Goal: Transaction & Acquisition: Obtain resource

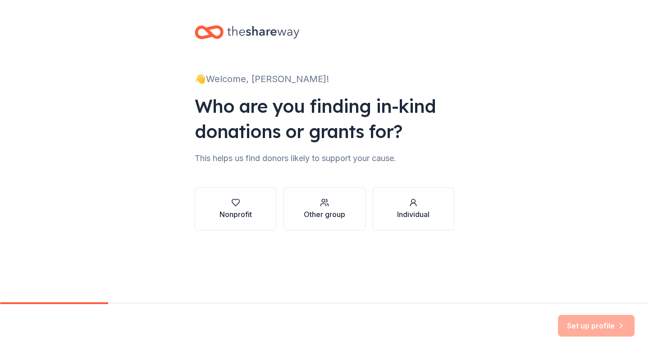
click at [511, 122] on div "👋 Welcome, [PERSON_NAME]! Who are you finding in-kind donations or grants for? …" at bounding box center [324, 137] width 649 height 274
click at [240, 207] on div "Nonprofit" at bounding box center [235, 209] width 32 height 22
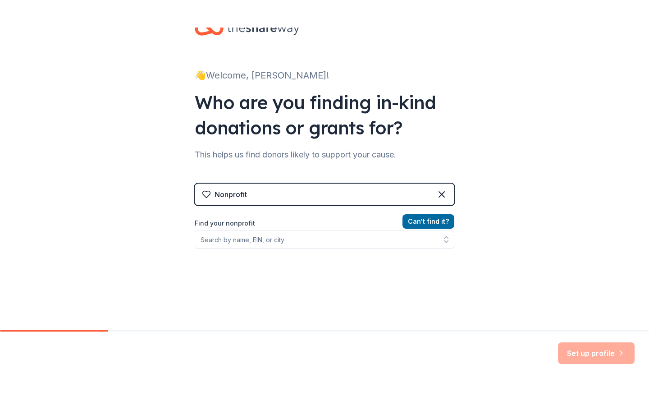
scroll to position [33, 0]
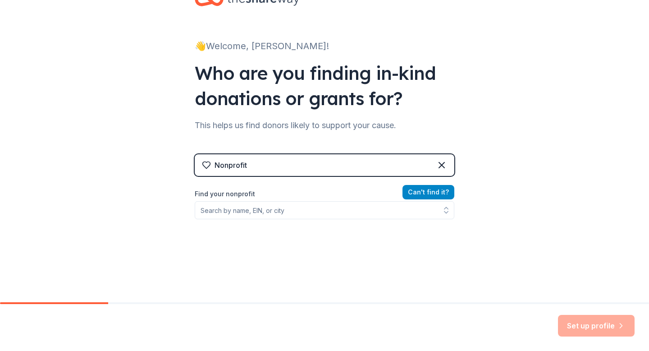
click at [429, 191] on button "Can ' t find it?" at bounding box center [428, 192] width 52 height 14
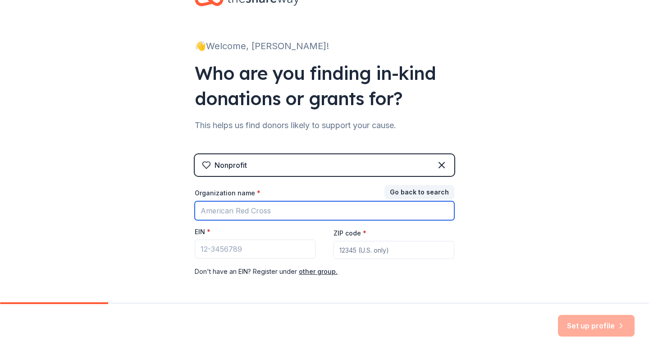
click at [242, 214] on input "Organization name *" at bounding box center [325, 210] width 260 height 19
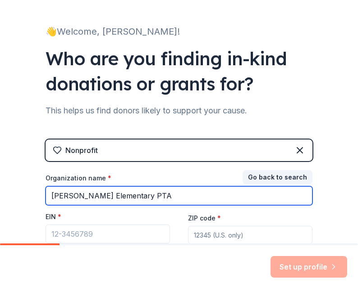
type input "Alexander Stoddard Elementary PTA"
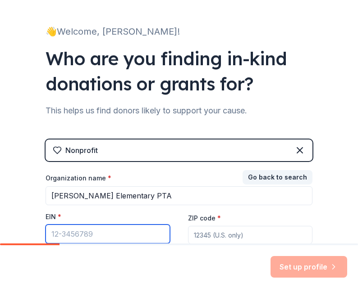
click at [68, 235] on input "EIN *" at bounding box center [108, 234] width 124 height 19
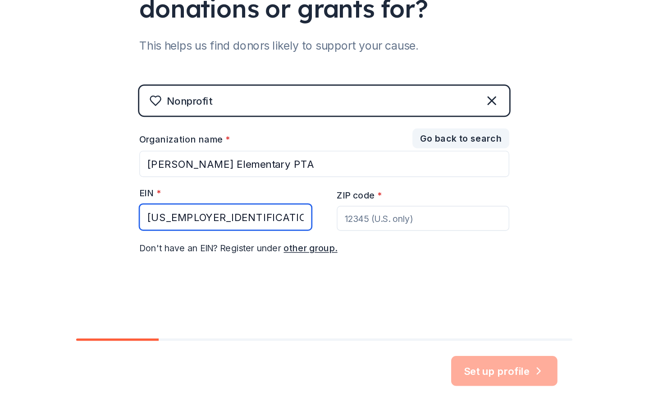
scroll to position [106, 0]
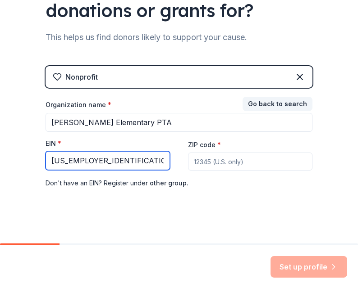
type input "95-6204062"
click at [231, 163] on input "ZIP code *" at bounding box center [250, 162] width 124 height 18
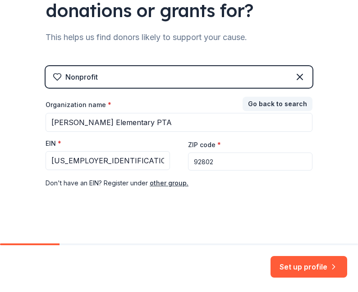
type input "92802"
click at [186, 210] on div "👋 Welcome, Jorge! Who are you finding in-kind donations or grants for? This hel…" at bounding box center [179, 72] width 288 height 356
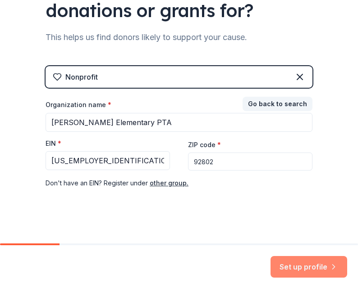
click at [287, 265] on button "Set up profile" at bounding box center [308, 267] width 77 height 22
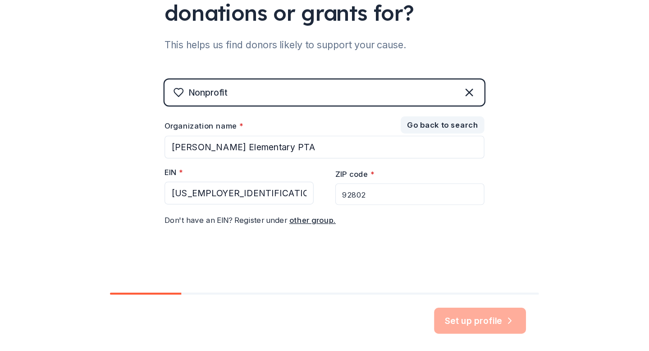
scroll to position [14, 0]
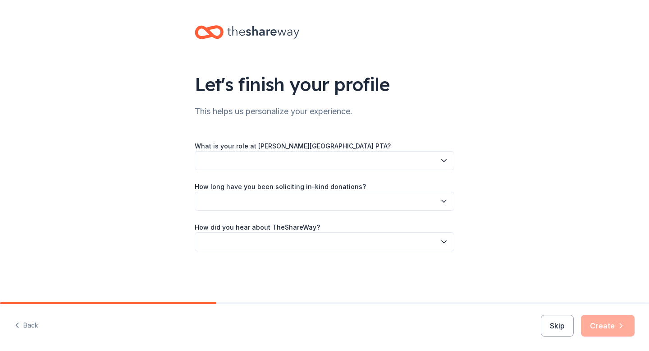
click at [279, 163] on button "button" at bounding box center [325, 160] width 260 height 19
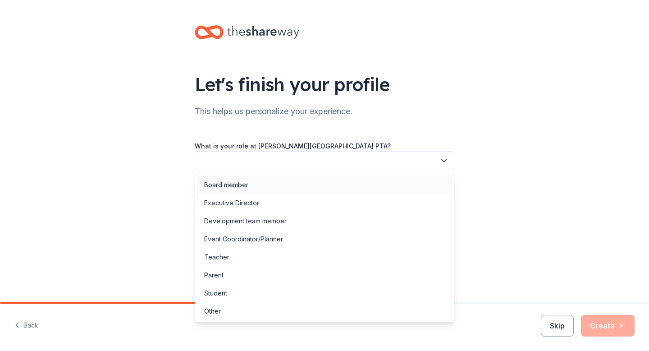
click at [257, 187] on div "Board member" at bounding box center [324, 185] width 255 height 18
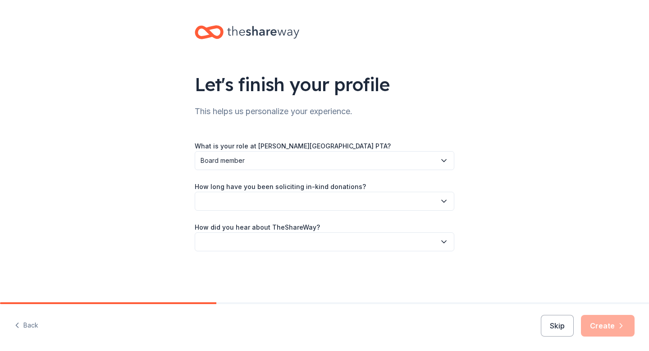
click at [249, 203] on button "button" at bounding box center [325, 200] width 260 height 19
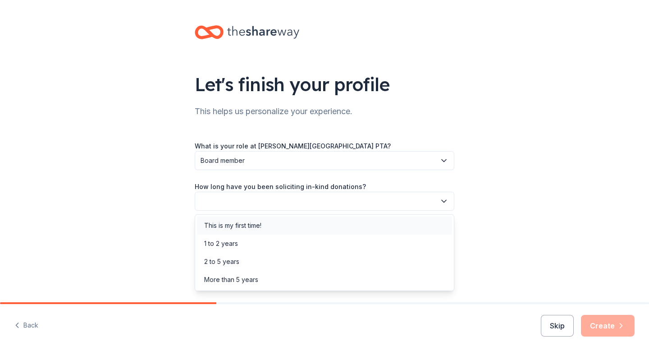
click at [246, 224] on div "This is my first time!" at bounding box center [232, 225] width 57 height 11
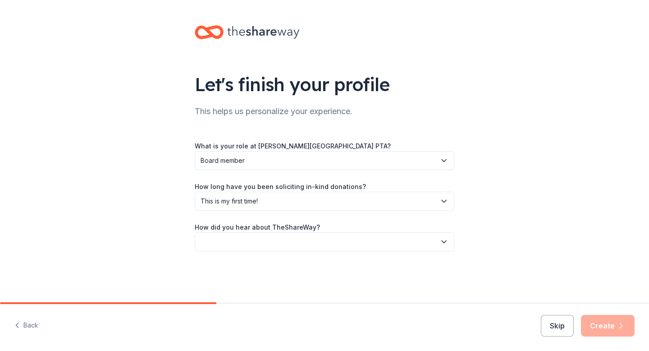
click at [244, 239] on button "button" at bounding box center [325, 241] width 260 height 19
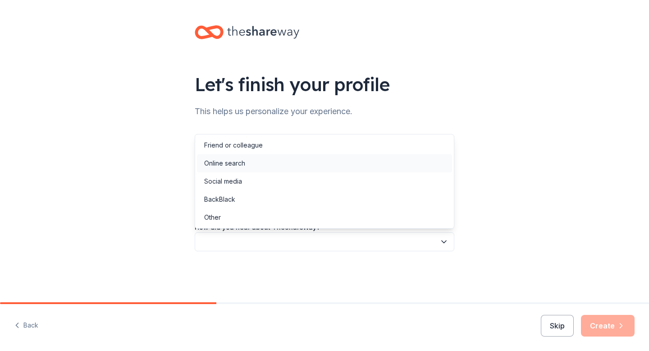
click at [242, 166] on div "Online search" at bounding box center [224, 163] width 41 height 11
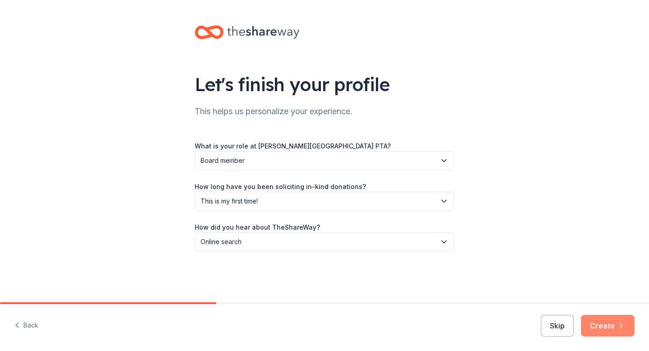
click at [606, 319] on button "Create" at bounding box center [608, 326] width 54 height 22
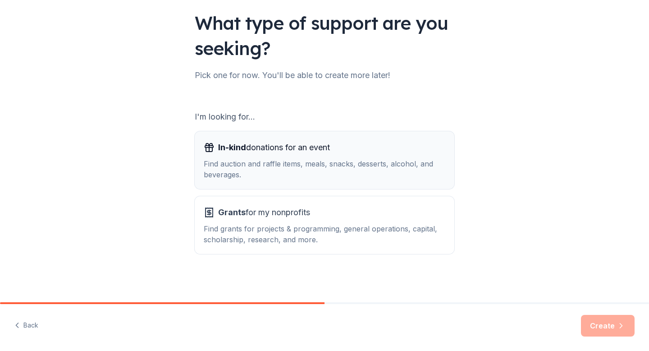
scroll to position [62, 0]
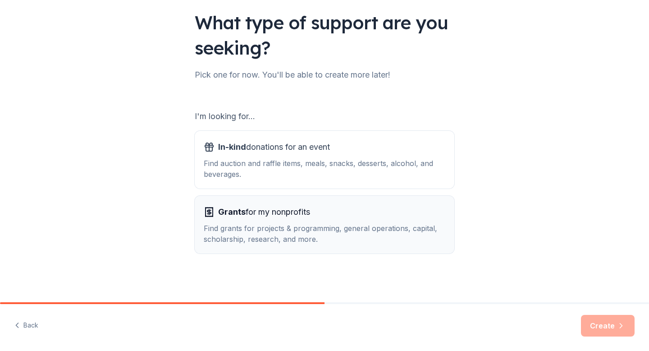
click at [291, 230] on div "Find grants for projects & programming, general operations, capital, scholarshi…" at bounding box center [325, 234] width 242 height 22
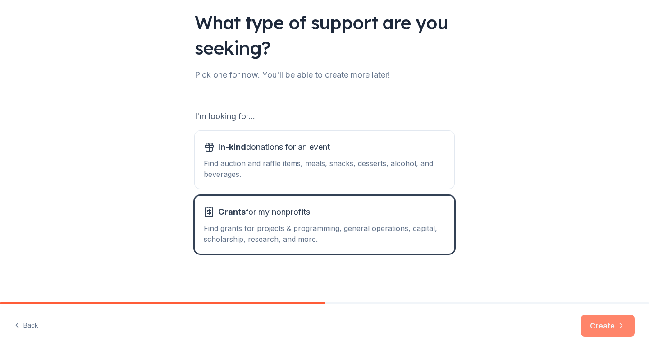
click at [608, 324] on button "Create" at bounding box center [608, 326] width 54 height 22
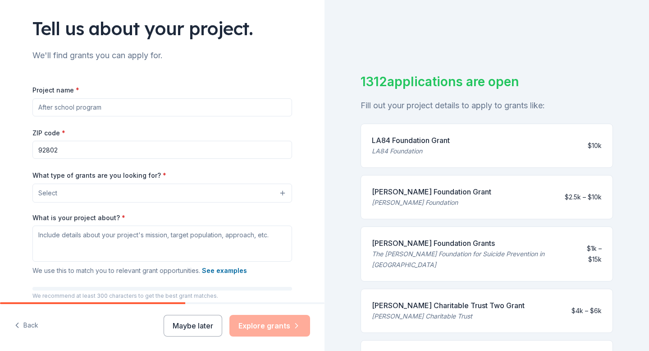
scroll to position [59, 0]
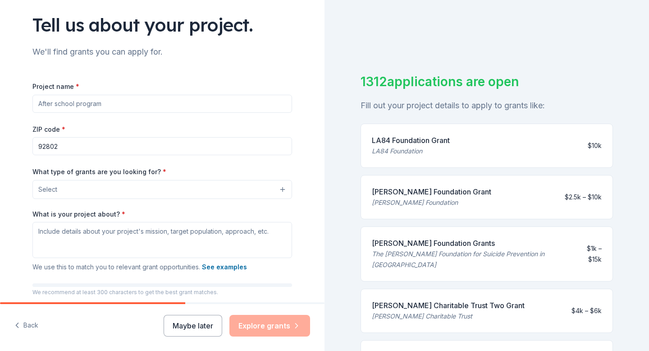
click at [127, 101] on input "Project name *" at bounding box center [162, 104] width 260 height 18
click at [115, 193] on button "Select" at bounding box center [162, 189] width 260 height 19
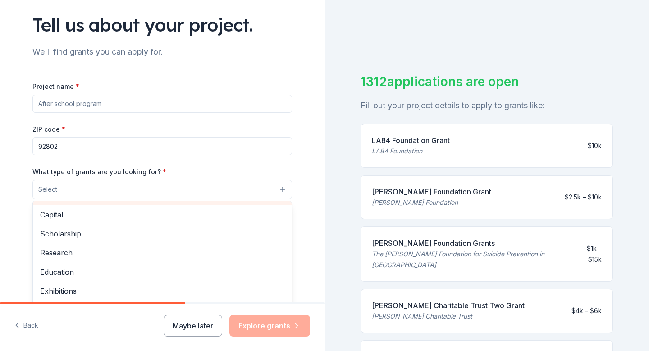
scroll to position [0, 0]
click at [261, 38] on div "Tell us about your project. We'll find grants you can apply for. Project name *…" at bounding box center [162, 156] width 288 height 431
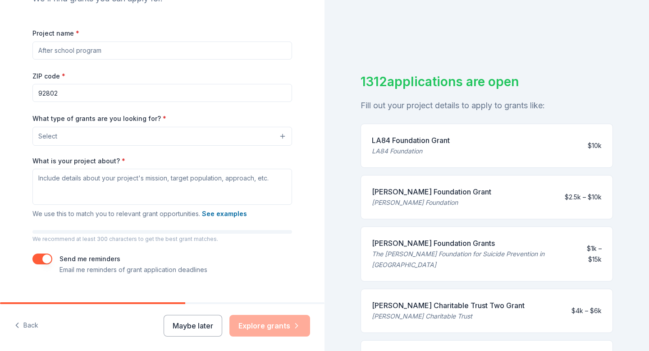
scroll to position [119, 0]
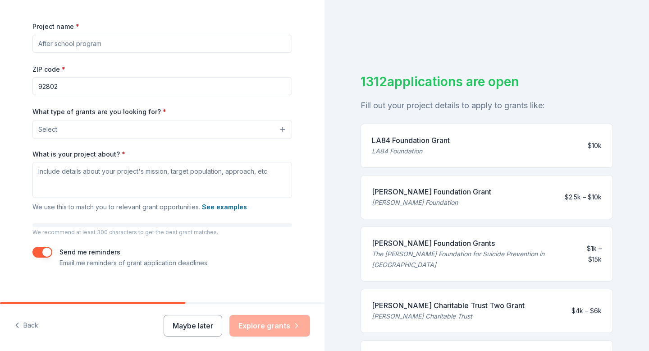
click at [101, 46] on input "Project name *" at bounding box center [162, 44] width 260 height 18
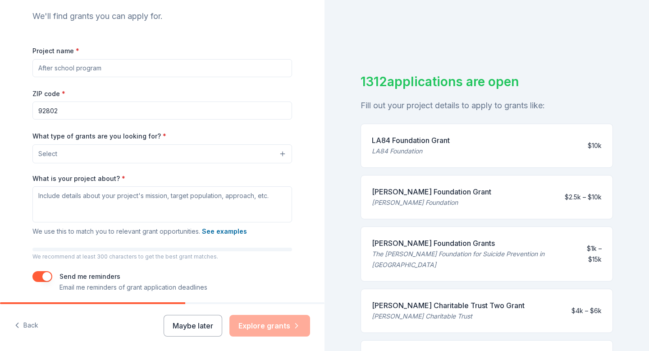
scroll to position [91, 0]
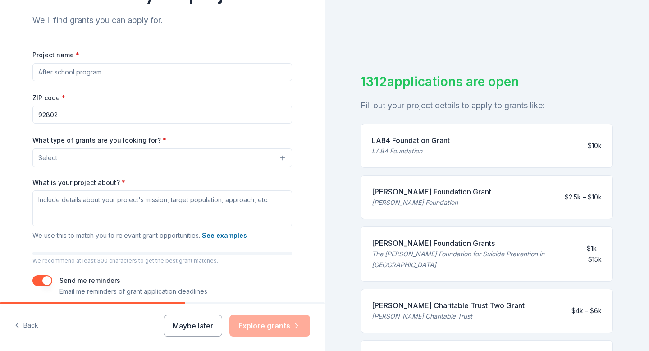
click at [82, 73] on input "Project name *" at bounding box center [162, 72] width 260 height 18
click at [59, 68] on input "Holiday Boutique" at bounding box center [162, 72] width 260 height 18
click at [49, 72] on input "Holiday Boutique" at bounding box center [162, 72] width 260 height 18
type input "Holiday Boutique"
click at [85, 160] on button "Select" at bounding box center [162, 157] width 260 height 19
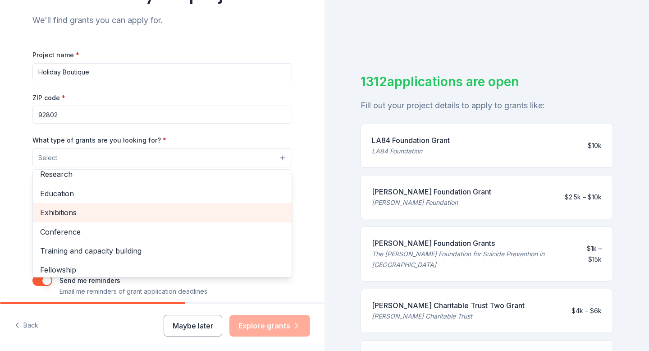
scroll to position [106, 0]
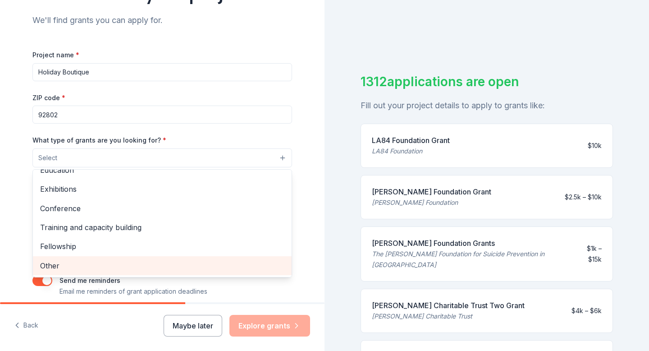
click at [62, 261] on span "Other" at bounding box center [162, 266] width 244 height 12
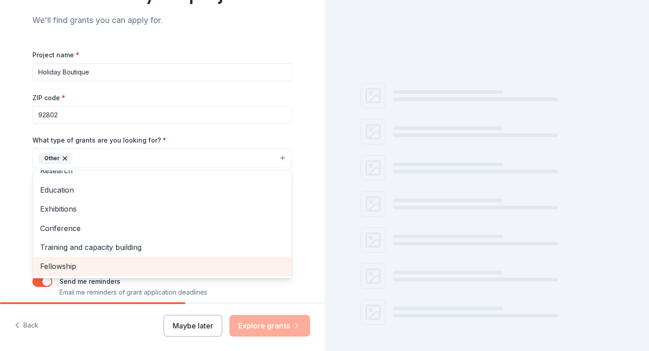
scroll to position [87, 0]
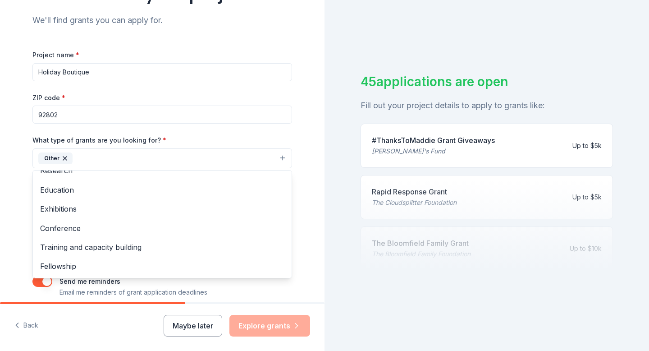
click at [301, 97] on div "Tell us about your project. We'll find grants you can apply for. Project name *…" at bounding box center [162, 125] width 288 height 432
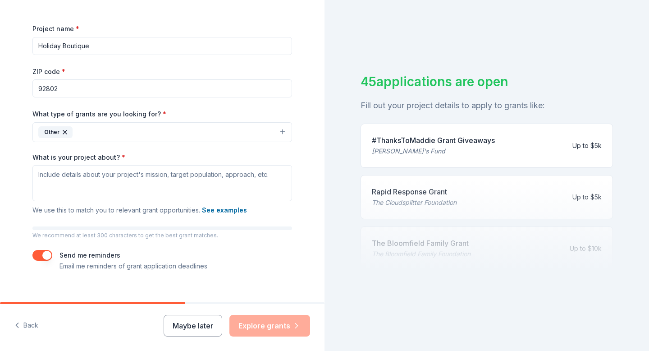
scroll to position [118, 0]
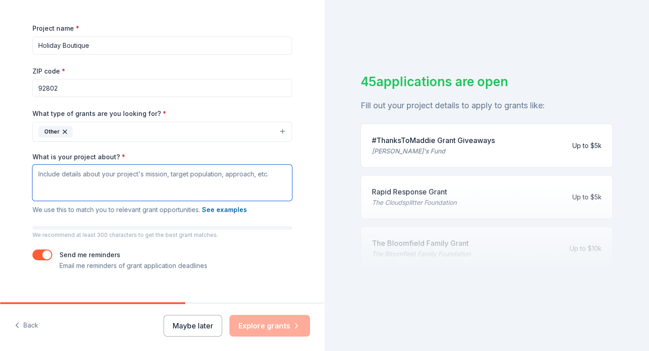
click at [68, 176] on textarea "What is your project about? *" at bounding box center [162, 182] width 260 height 36
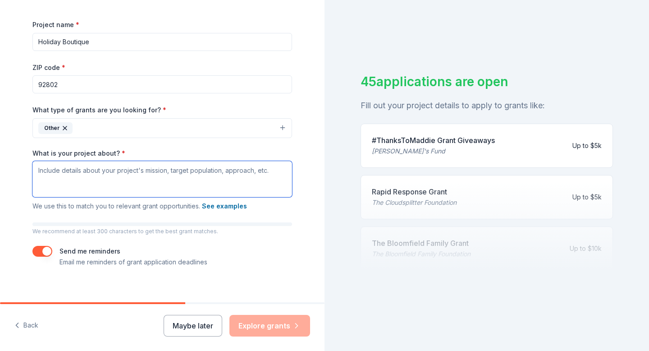
scroll to position [120, 0]
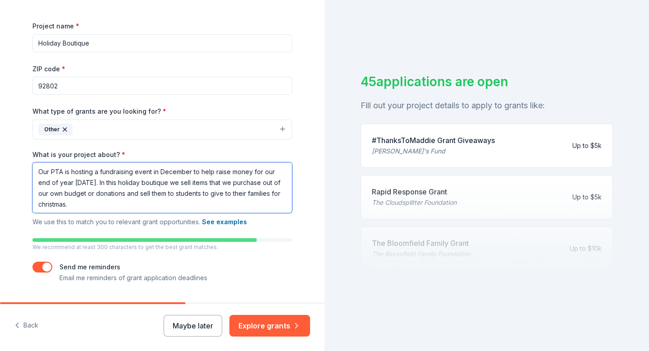
click at [41, 206] on textarea "Our PTA is hosting a fundraising event in December to help raise money for our …" at bounding box center [162, 187] width 260 height 50
click at [91, 204] on textarea "Our PTA is hosting a fundraising event in December to help raise money for our …" at bounding box center [162, 187] width 260 height 50
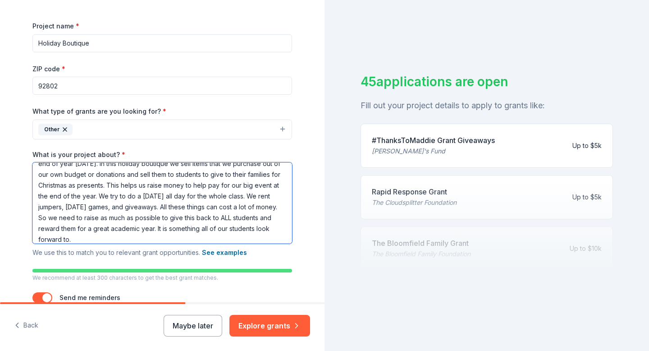
scroll to position [0, 0]
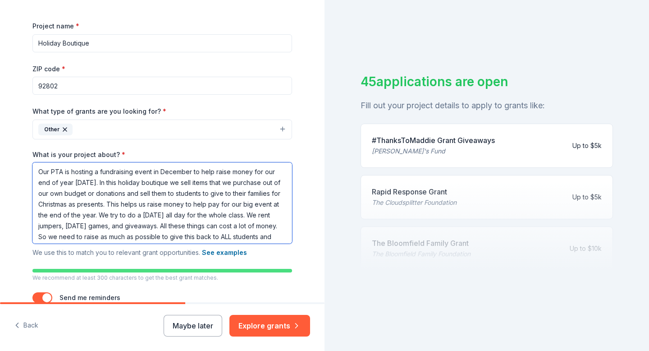
drag, startPoint x: 88, startPoint y: 239, endPoint x: 0, endPoint y: 96, distance: 167.9
click at [0, 97] on div "Tell us about your project. We'll find grants you can apply for. Project name *…" at bounding box center [162, 118] width 324 height 477
type textarea "Our PTA is hosting a fundraising event in December to help raise money for our …"
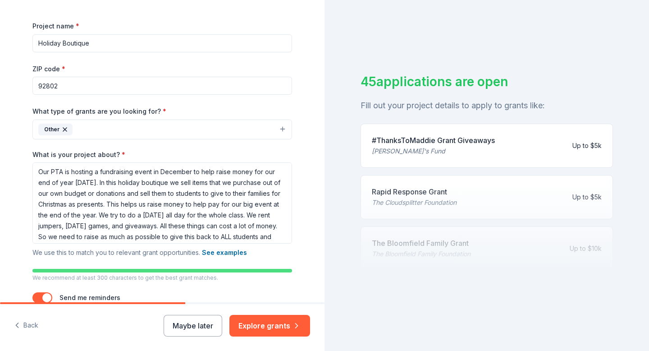
click at [301, 99] on div "Tell us about your project. We'll find grants you can apply for. Project name *…" at bounding box center [162, 118] width 288 height 477
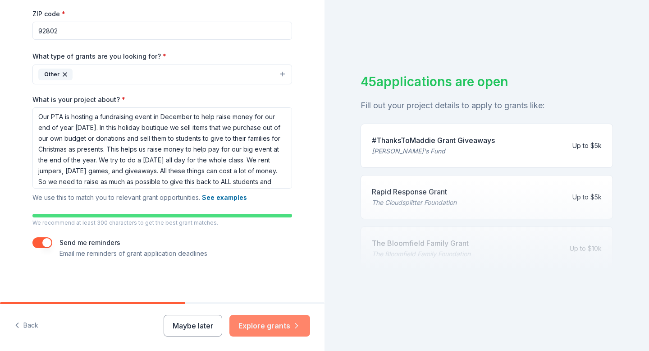
click at [268, 325] on button "Explore grants" at bounding box center [269, 326] width 81 height 22
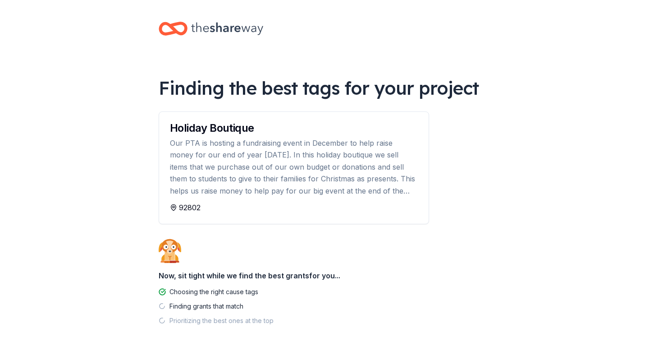
scroll to position [35, 0]
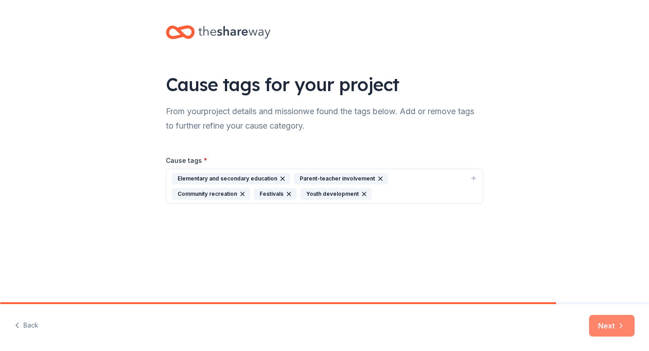
click at [604, 318] on button "Next" at bounding box center [612, 326] width 46 height 22
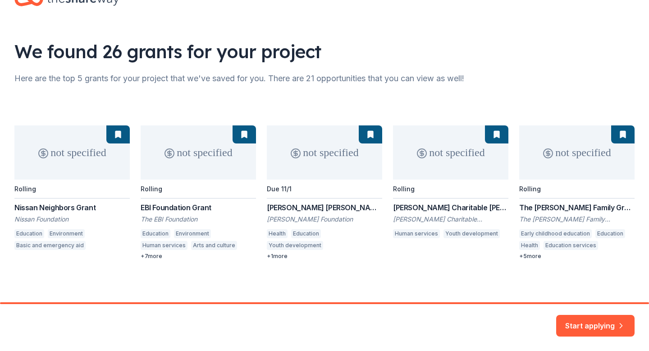
scroll to position [34, 0]
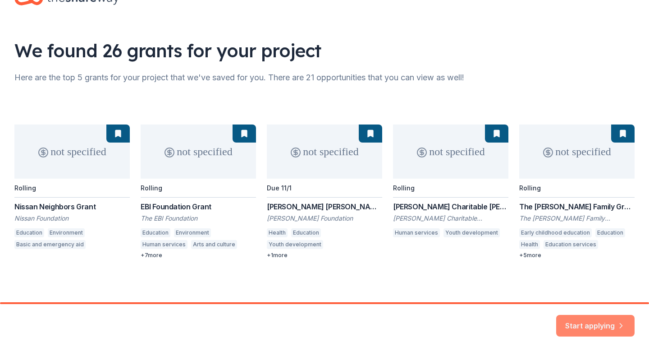
click at [578, 318] on button "Start applying" at bounding box center [595, 320] width 78 height 22
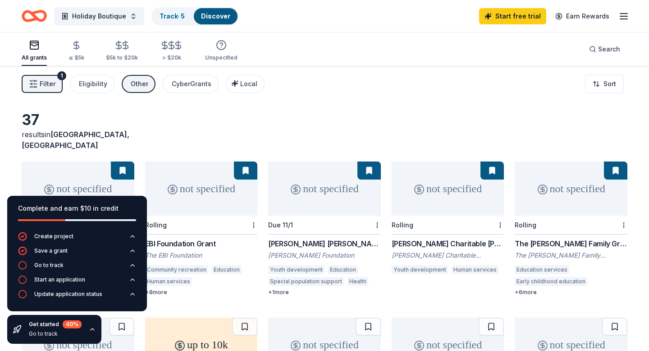
click at [365, 93] on div "Filter 1 Eligibility Other CyberGrants Local Sort" at bounding box center [324, 84] width 649 height 36
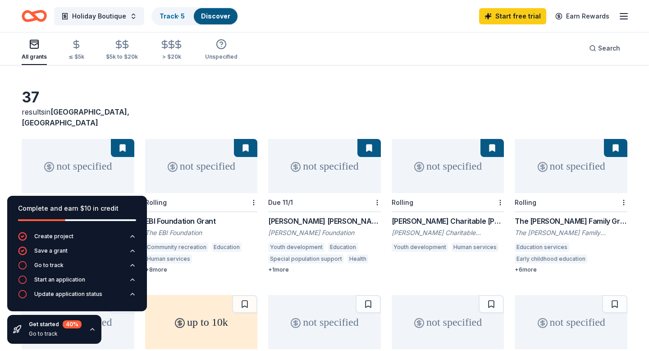
scroll to position [25, 0]
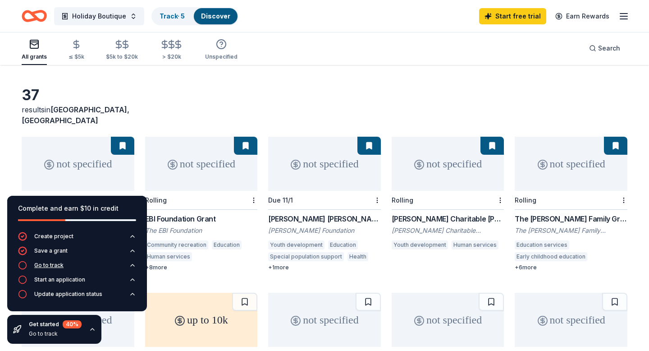
click at [133, 266] on icon "button" at bounding box center [132, 264] width 7 height 7
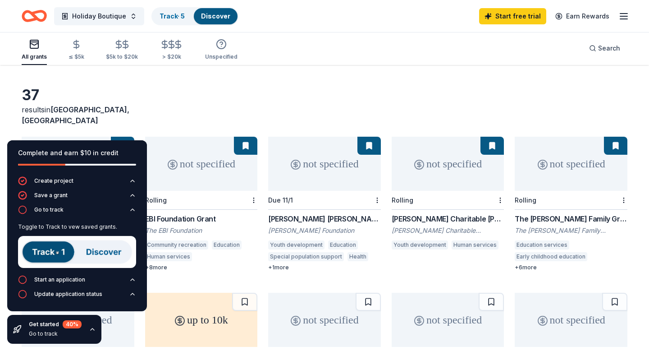
click at [246, 84] on div "37 results in Anaheim, CA not specified Rolling Nissan Neighbors Grant Nissan F…" at bounding box center [324, 270] width 649 height 458
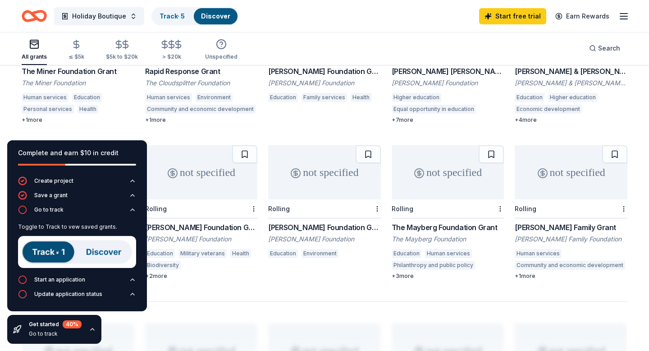
scroll to position [482, 0]
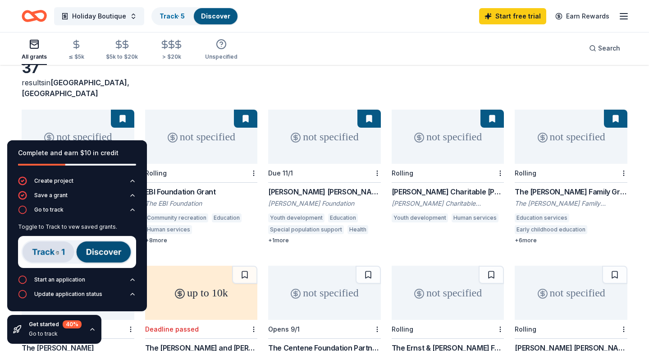
scroll to position [48, 0]
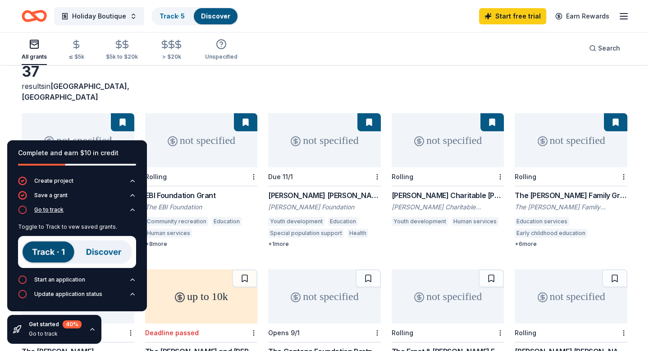
click at [134, 211] on icon "button" at bounding box center [132, 209] width 7 height 7
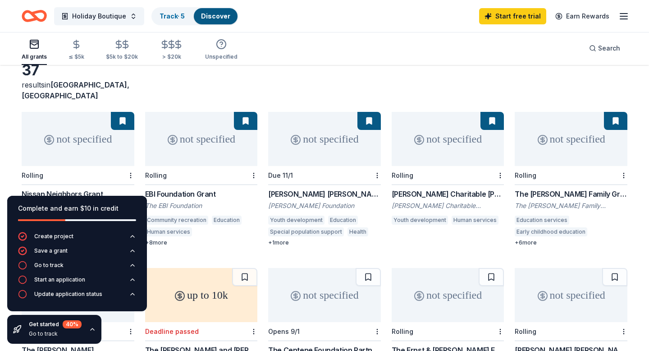
scroll to position [0, 0]
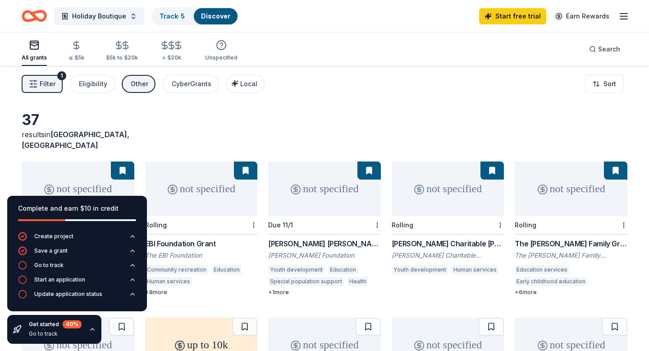
click at [70, 175] on div "not specified" at bounding box center [78, 188] width 113 height 54
click at [68, 164] on div "not specified" at bounding box center [78, 188] width 113 height 54
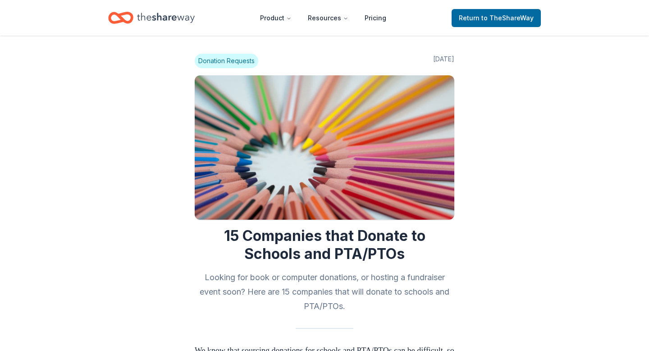
scroll to position [3352, 0]
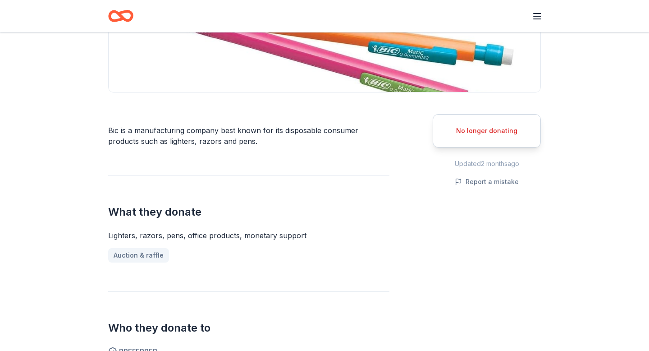
scroll to position [182, 0]
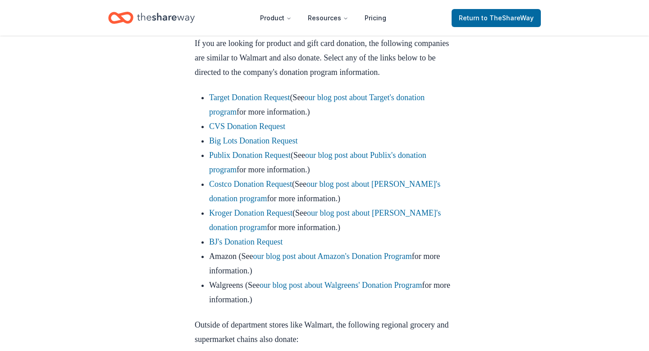
scroll to position [555, 0]
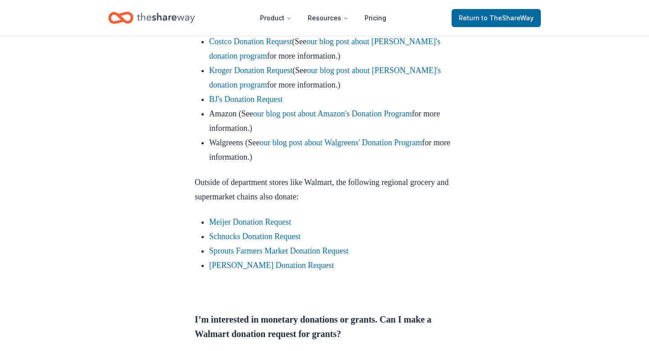
scroll to position [702, 0]
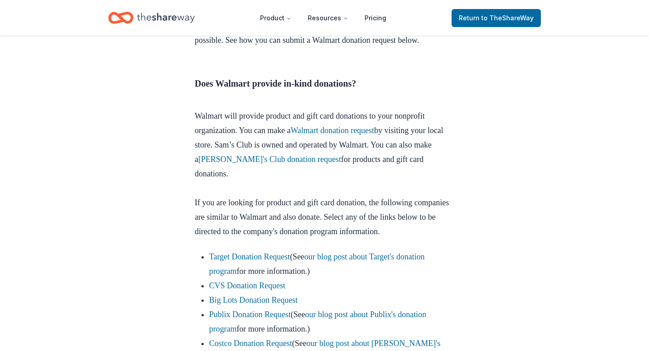
scroll to position [394, 0]
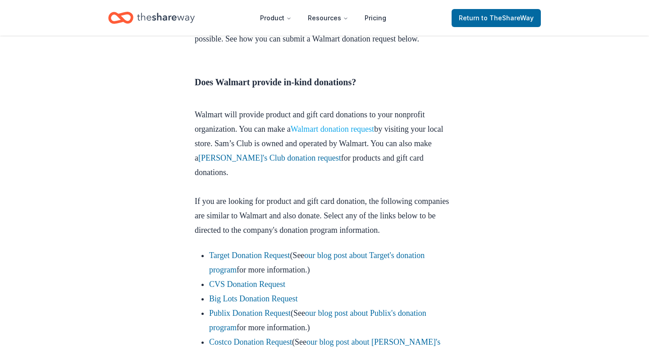
click at [347, 128] on link "Walmart donation request" at bounding box center [333, 128] width 84 height 9
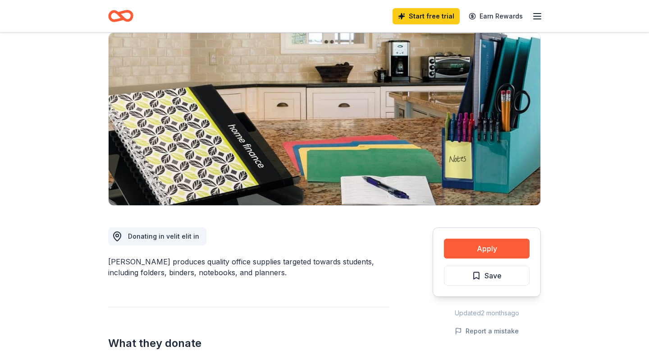
scroll to position [77, 0]
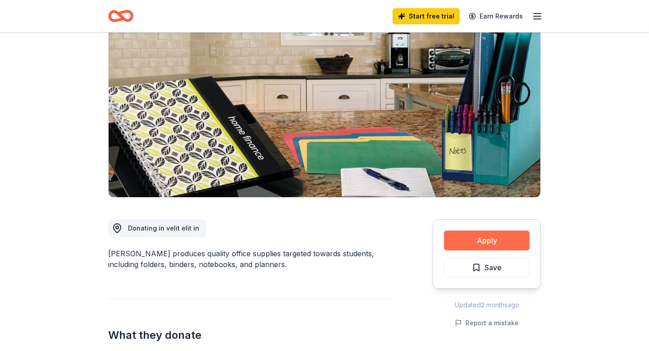
click at [493, 236] on button "Apply" at bounding box center [487, 240] width 86 height 20
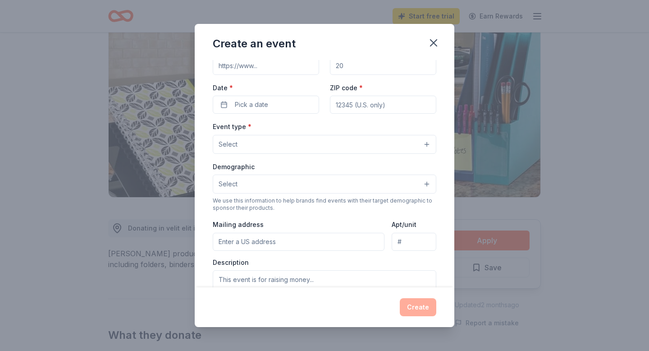
scroll to position [0, 0]
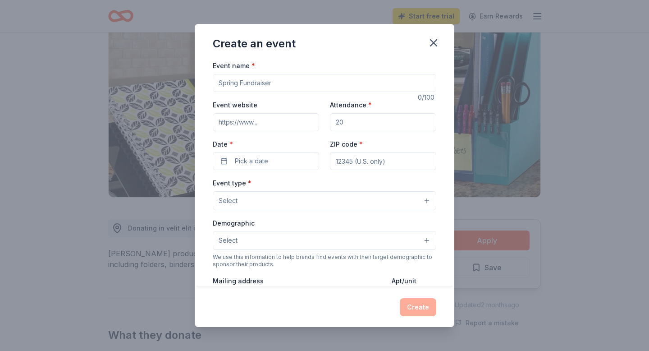
click at [289, 77] on input "Event name *" at bounding box center [324, 83] width 223 height 18
click at [277, 91] on input "Event name *" at bounding box center [324, 83] width 223 height 18
click at [433, 41] on icon "button" at bounding box center [433, 42] width 13 height 13
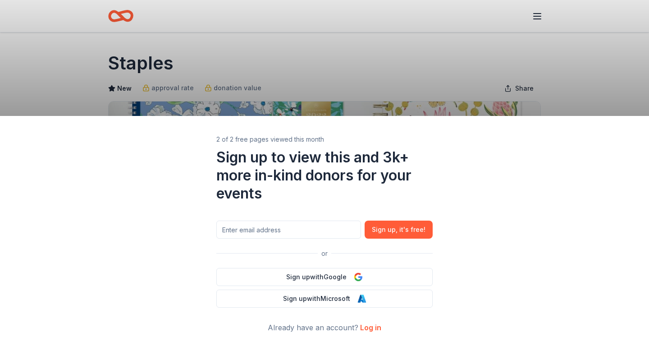
click at [504, 110] on div "2 of 2 free pages viewed this month Sign up to view this and 3k+ more in-kind d…" at bounding box center [324, 175] width 649 height 351
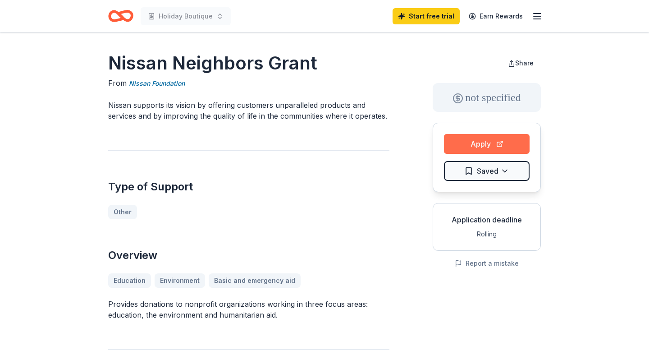
click at [478, 137] on button "Apply" at bounding box center [487, 144] width 86 height 20
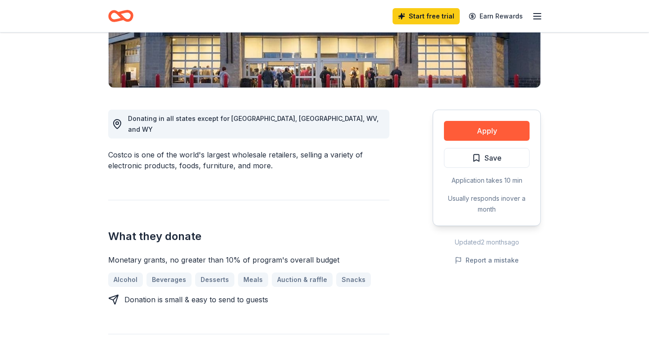
scroll to position [188, 0]
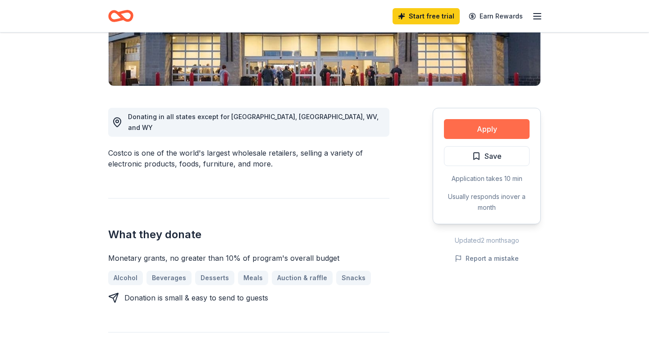
click at [485, 137] on button "Apply" at bounding box center [487, 129] width 86 height 20
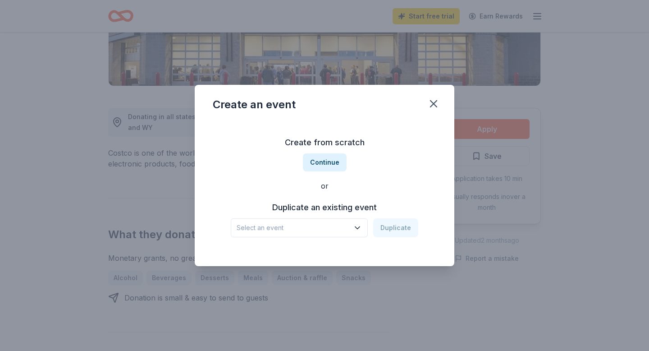
click at [355, 222] on button "Select an event" at bounding box center [299, 227] width 137 height 19
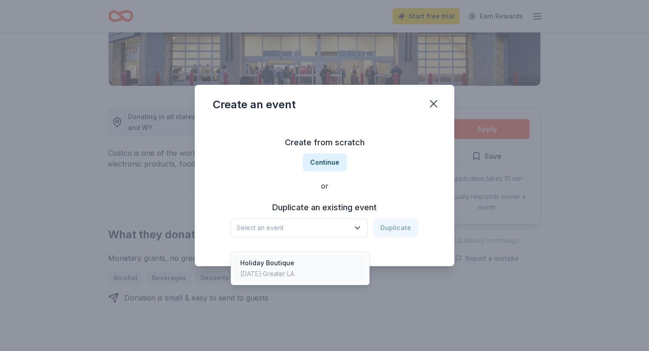
click at [325, 254] on div "Holiday Boutique Dec 16, 2025 · Greater LA" at bounding box center [300, 268] width 134 height 29
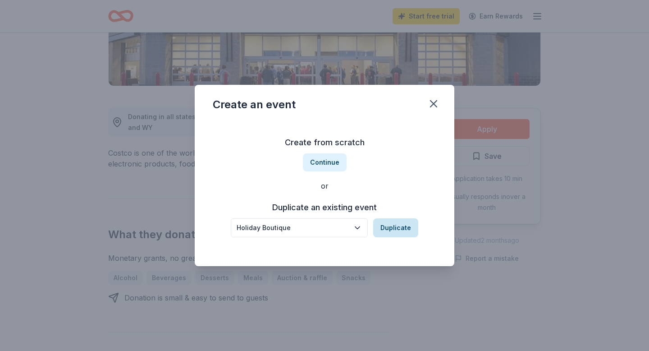
click at [388, 220] on button "Duplicate" at bounding box center [395, 227] width 45 height 19
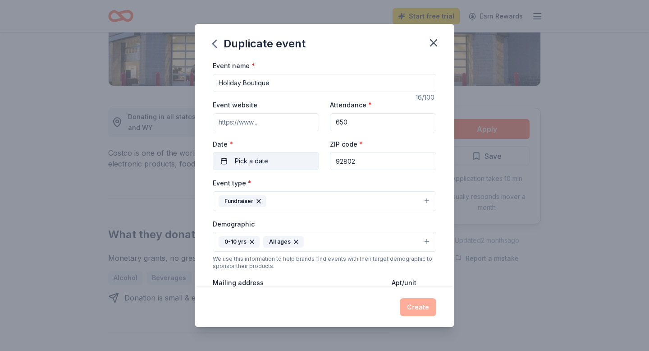
click at [281, 156] on button "Pick a date" at bounding box center [266, 161] width 106 height 18
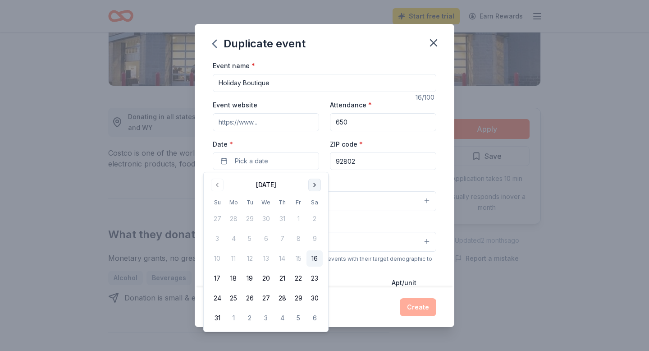
click at [312, 182] on button "Go to next month" at bounding box center [314, 184] width 13 height 13
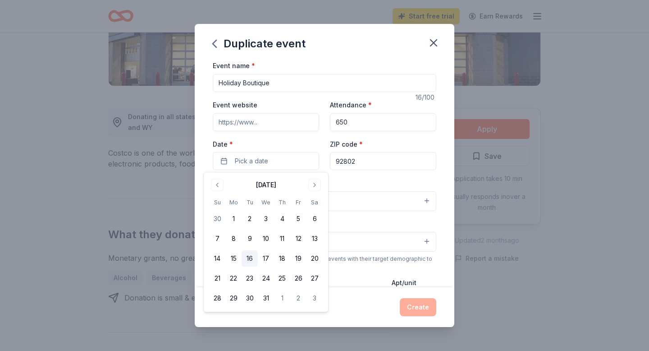
click at [253, 258] on button "16" at bounding box center [250, 258] width 16 height 16
click at [326, 65] on div "Event name * Holiday Boutique" at bounding box center [324, 76] width 223 height 32
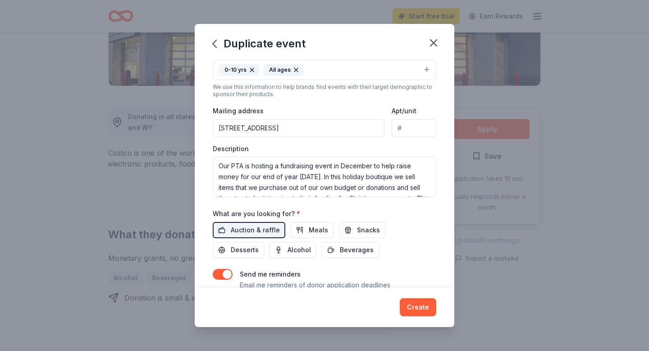
scroll to position [170, 0]
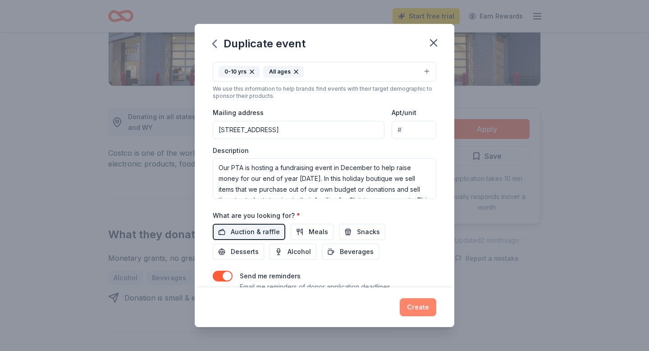
click at [416, 309] on button "Create" at bounding box center [418, 307] width 36 height 18
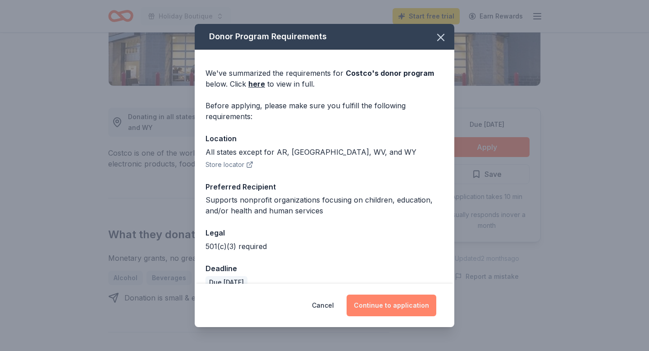
click at [397, 307] on button "Continue to application" at bounding box center [391, 305] width 90 height 22
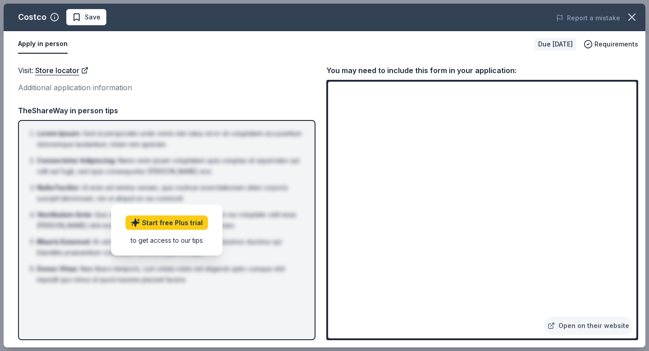
click at [280, 91] on div "Additional application information" at bounding box center [166, 88] width 297 height 12
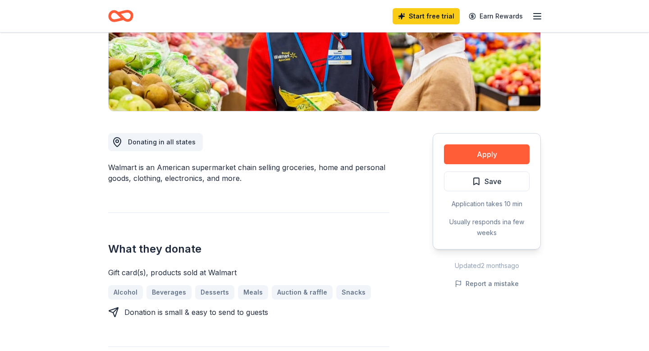
scroll to position [171, 0]
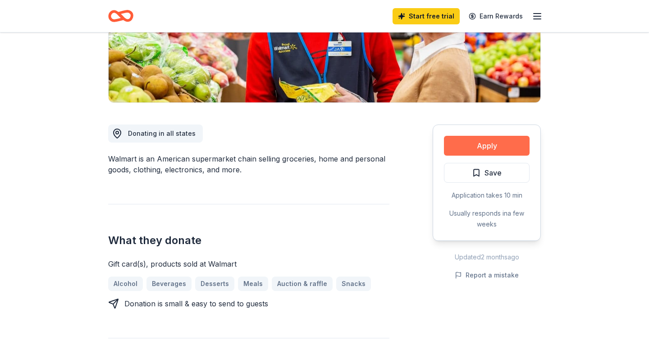
click at [470, 143] on button "Apply" at bounding box center [487, 146] width 86 height 20
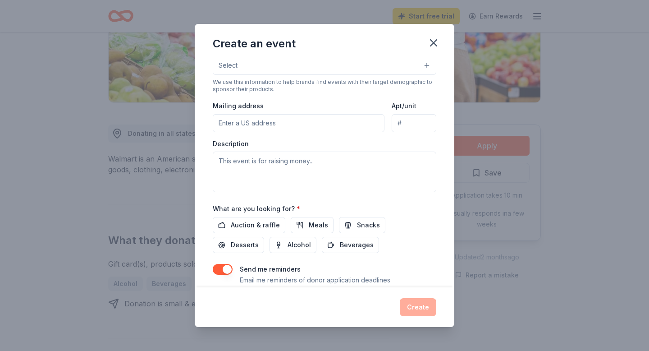
scroll to position [177, 0]
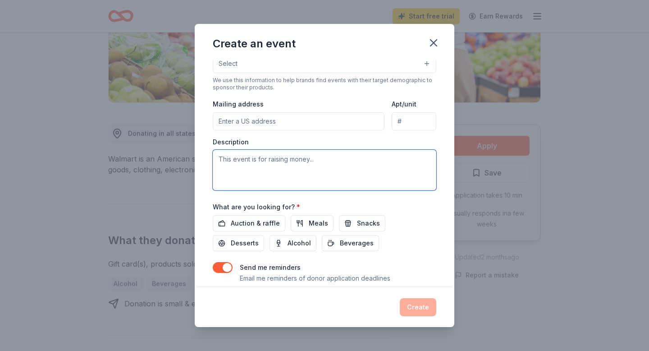
click at [278, 162] on textarea at bounding box center [324, 170] width 223 height 41
paste textarea "Our PTA is hosting a fundraising event in December to help raise money for our …"
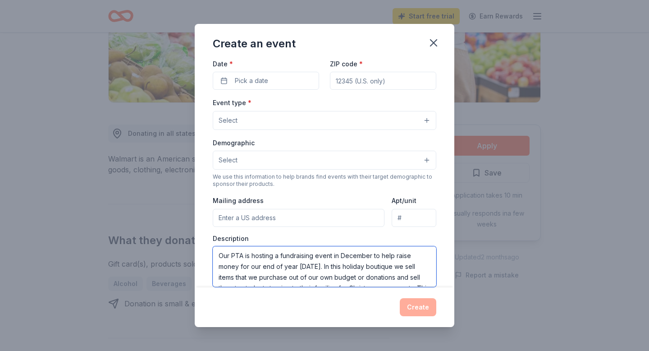
scroll to position [0, 0]
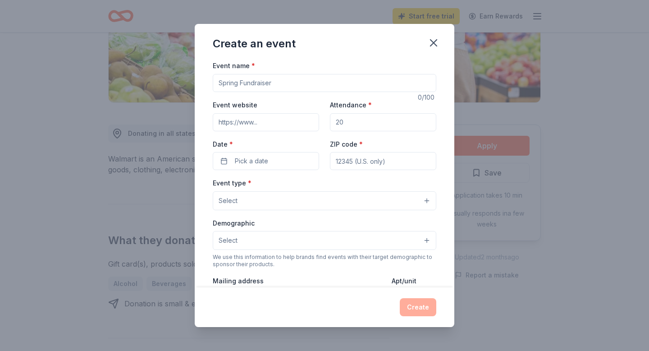
type textarea "Our PTA is hosting a fundraising event in December to help raise money for our …"
click at [281, 81] on input "Event name *" at bounding box center [324, 83] width 223 height 18
type input "Holiday Boutique"
click at [257, 126] on input "Event website" at bounding box center [266, 122] width 106 height 18
click at [366, 125] on input "Attendance *" at bounding box center [383, 122] width 106 height 18
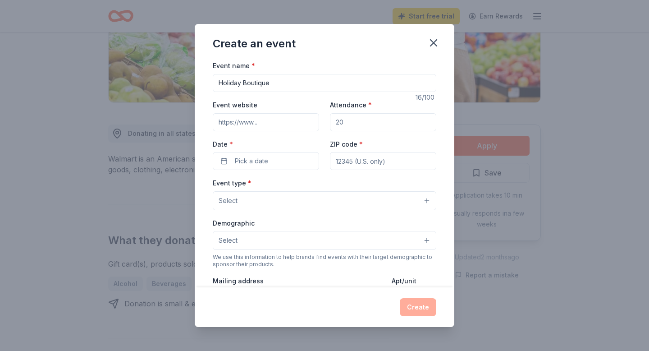
click at [354, 122] on input "Attendance *" at bounding box center [383, 122] width 106 height 18
type input "650"
click at [282, 162] on button "Pick a date" at bounding box center [266, 161] width 106 height 18
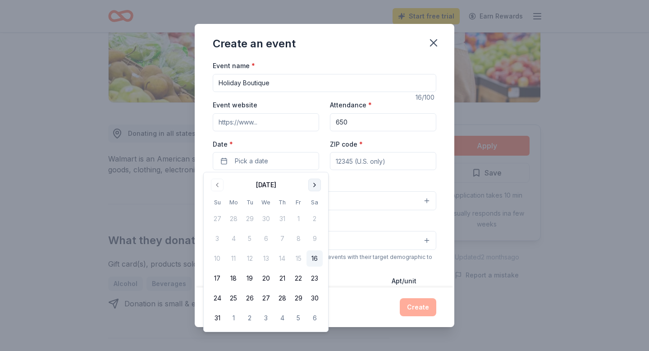
click at [314, 181] on button "Go to next month" at bounding box center [314, 184] width 13 height 13
click at [314, 184] on button "Go to next month" at bounding box center [314, 184] width 13 height 13
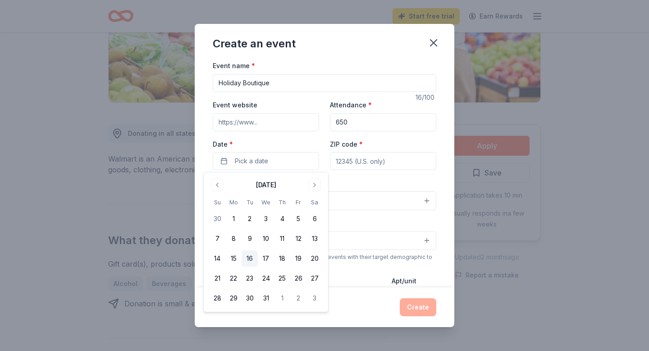
click at [253, 260] on button "16" at bounding box center [250, 258] width 16 height 16
click at [287, 259] on button "18" at bounding box center [282, 258] width 16 height 16
click at [246, 255] on button "16" at bounding box center [250, 258] width 16 height 16
click at [367, 166] on input "ZIP code *" at bounding box center [383, 161] width 106 height 18
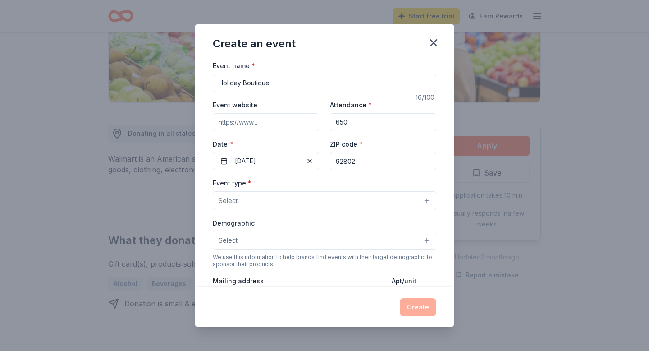
type input "92802"
click at [251, 198] on button "Select" at bounding box center [324, 200] width 223 height 19
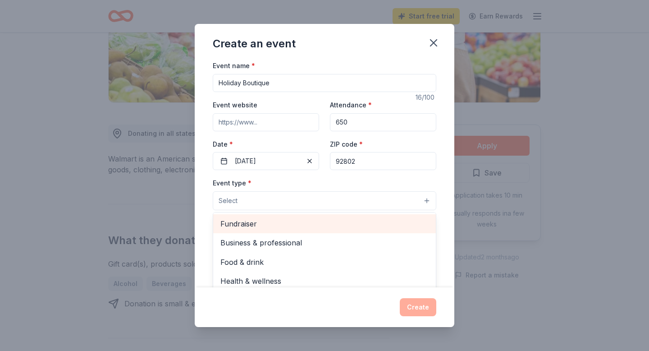
click at [251, 223] on span "Fundraiser" at bounding box center [324, 224] width 208 height 12
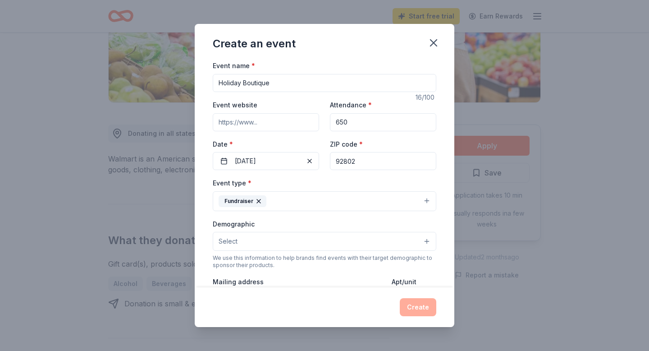
click at [273, 191] on button "Fundraiser" at bounding box center [324, 201] width 223 height 20
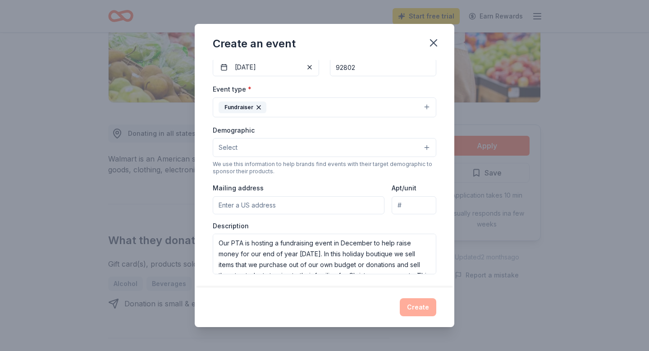
scroll to position [100, 0]
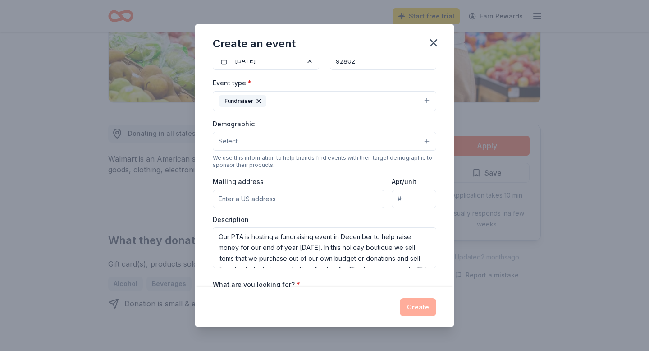
click at [255, 144] on button "Select" at bounding box center [324, 141] width 223 height 19
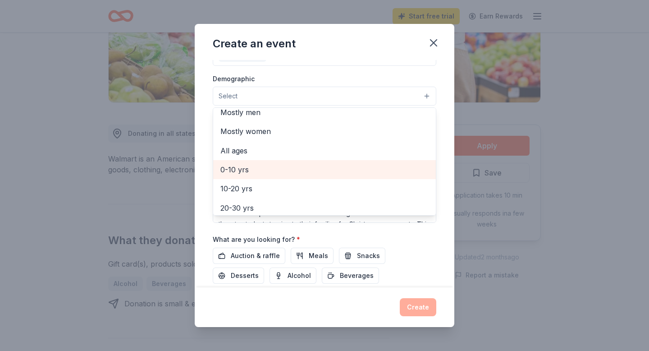
scroll to position [26, 0]
click at [249, 170] on span "0-10 yrs" at bounding box center [324, 170] width 208 height 12
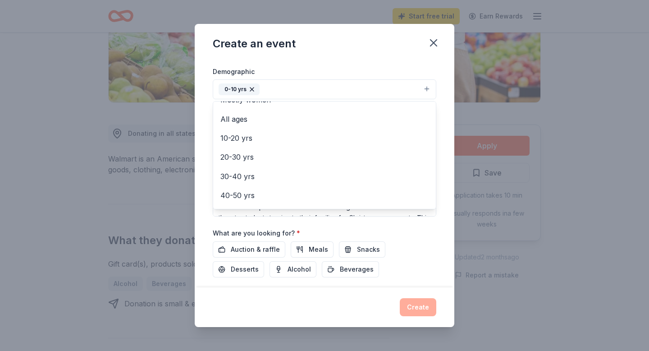
scroll to position [0, 0]
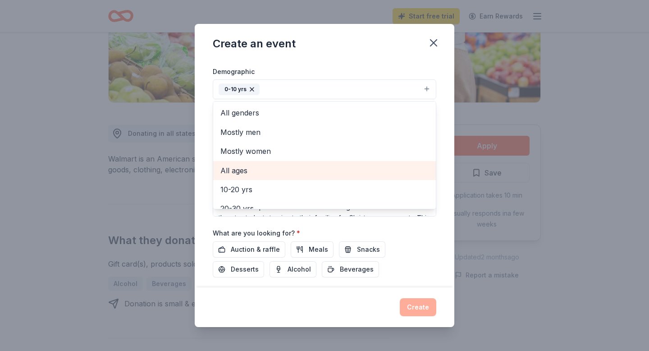
click at [262, 173] on span "All ages" at bounding box center [324, 170] width 208 height 12
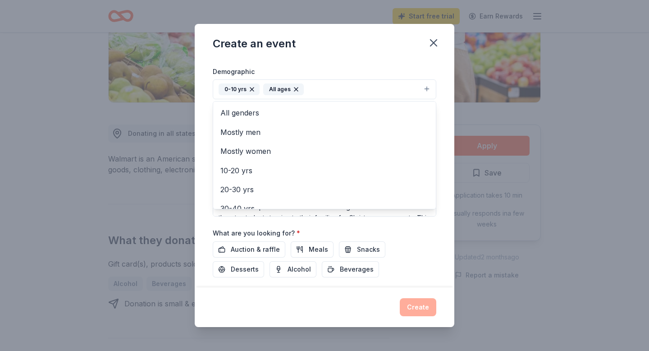
click at [305, 58] on div "Create an event Event name * Holiday Boutique 16 /100 Event website Attendance …" at bounding box center [325, 175] width 260 height 302
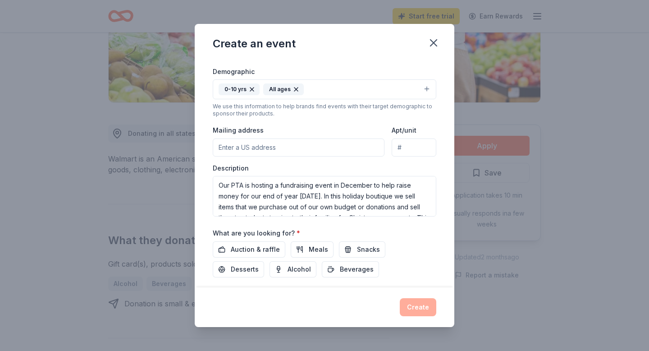
click at [290, 148] on input "Mailing address" at bounding box center [299, 147] width 172 height 18
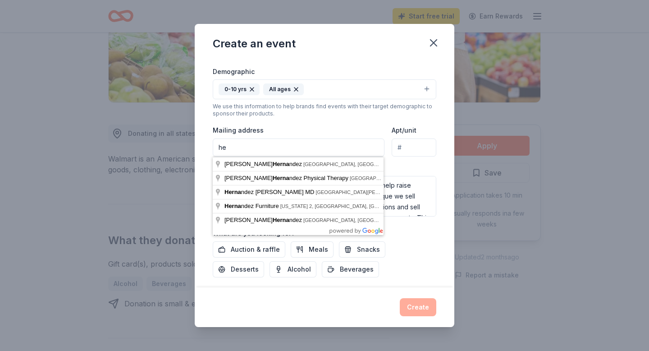
type input "h"
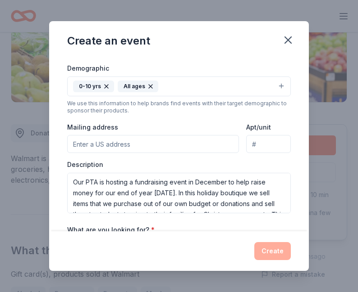
click at [107, 145] on input "Mailing address" at bounding box center [153, 144] width 172 height 18
type input "1841 9th Street, Anaheim, CA, 92802"
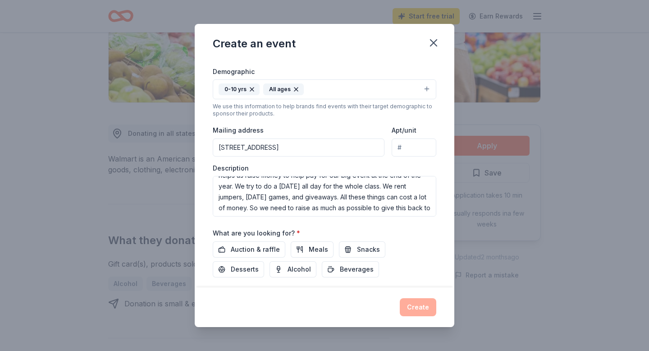
scroll to position [205, 0]
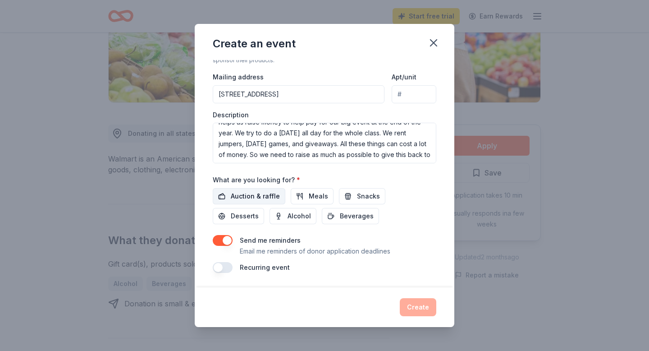
click at [251, 195] on span "Auction & raffle" at bounding box center [255, 196] width 49 height 11
click at [223, 269] on button "button" at bounding box center [223, 267] width 20 height 11
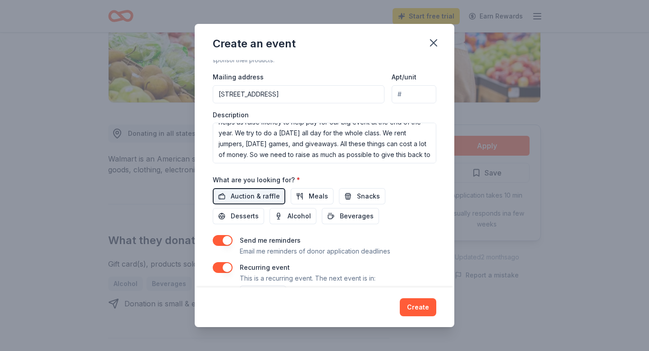
scroll to position [238, 0]
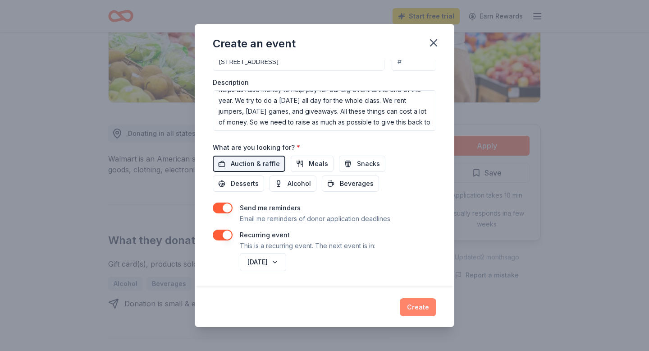
click at [419, 307] on button "Create" at bounding box center [418, 307] width 36 height 18
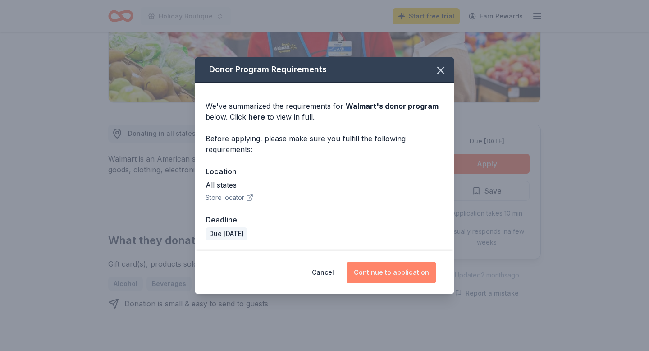
click at [383, 278] on button "Continue to application" at bounding box center [391, 272] width 90 height 22
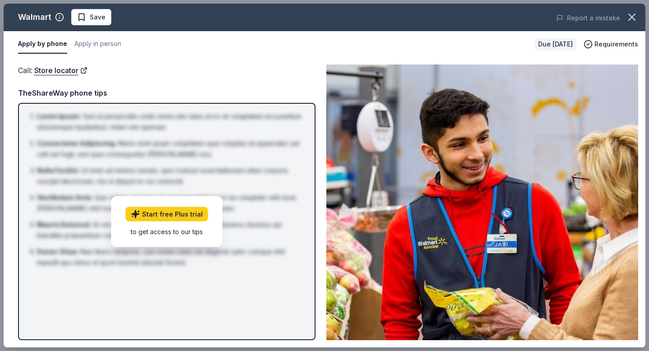
click at [164, 230] on div "to get access to our tips" at bounding box center [167, 230] width 82 height 9
click at [210, 64] on div "Call : Store locator" at bounding box center [166, 70] width 297 height 12
click at [44, 46] on button "Apply by phone" at bounding box center [42, 44] width 49 height 19
click at [60, 91] on div "TheShareWay phone tips" at bounding box center [166, 93] width 297 height 12
click at [105, 47] on button "Apply in person" at bounding box center [97, 44] width 47 height 19
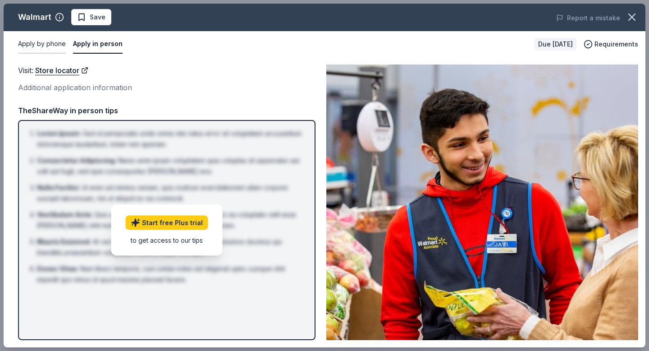
click at [59, 49] on button "Apply by phone" at bounding box center [42, 44] width 48 height 19
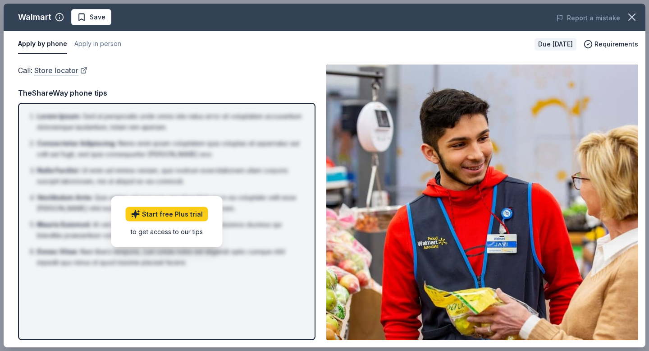
click at [61, 72] on link "Store locator" at bounding box center [60, 70] width 53 height 12
